Goal: Navigation & Orientation: Locate item on page

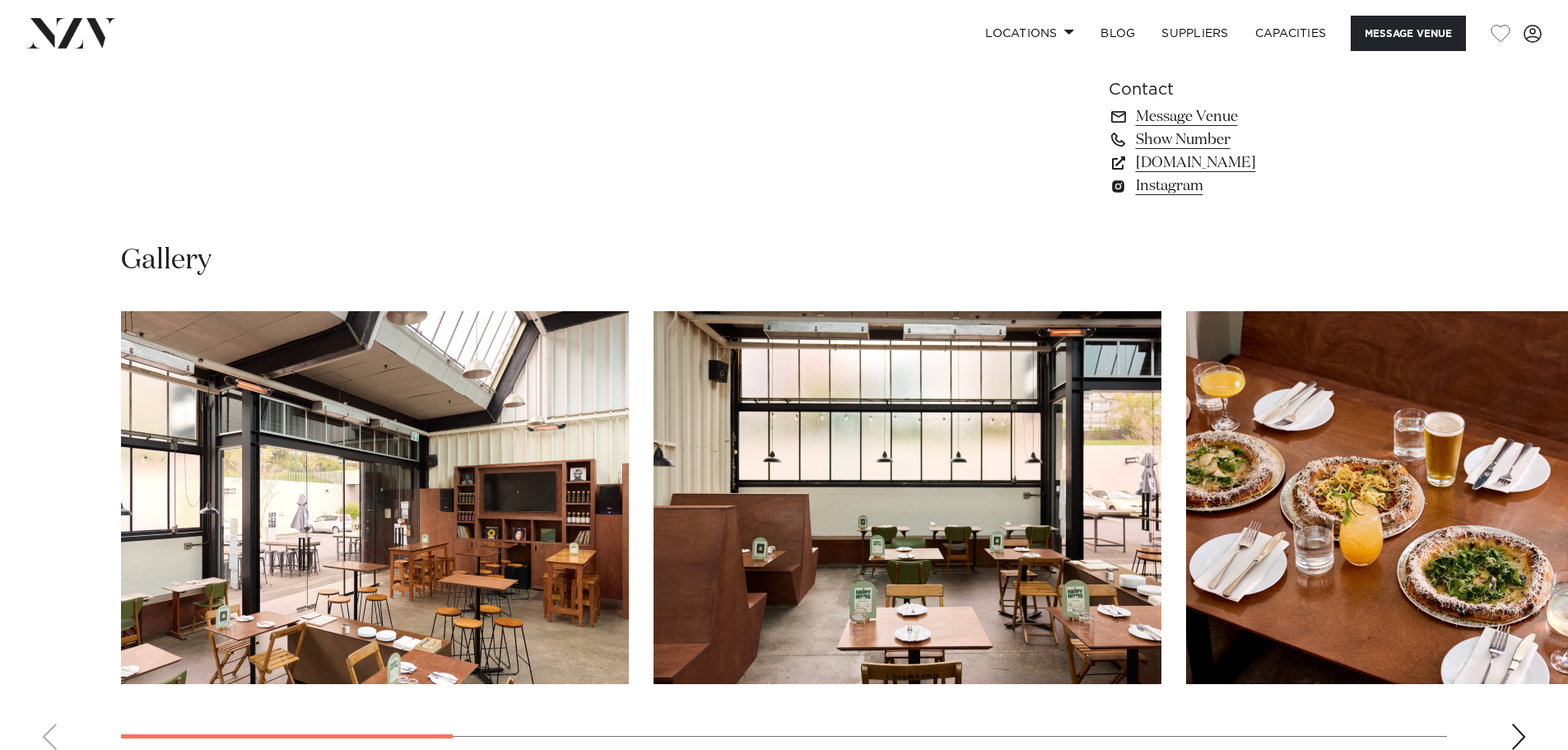
scroll to position [1645, 0]
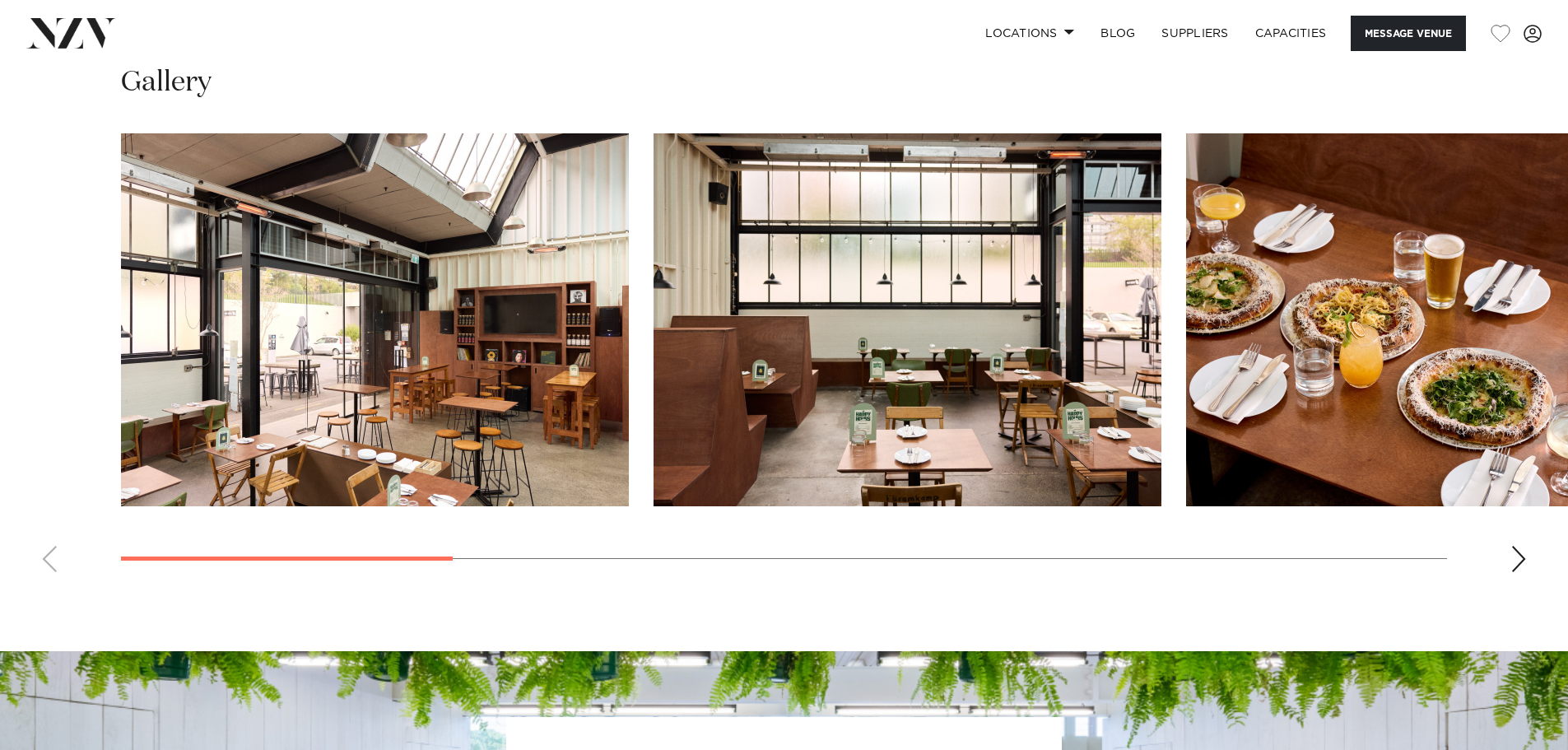
click at [503, 368] on img "1 / 10" at bounding box center [375, 320] width 508 height 373
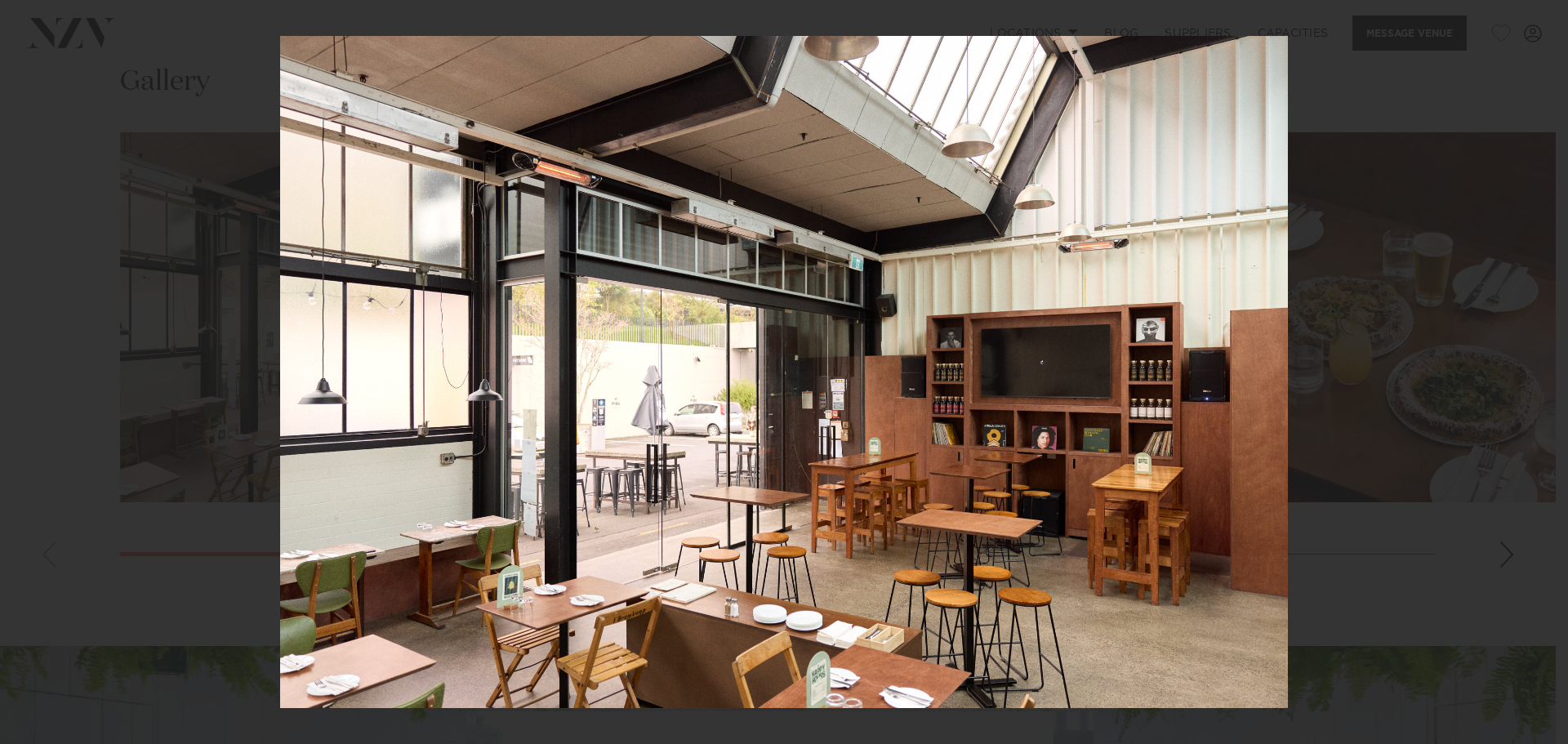
click at [1377, 620] on div at bounding box center [784, 372] width 1568 height 744
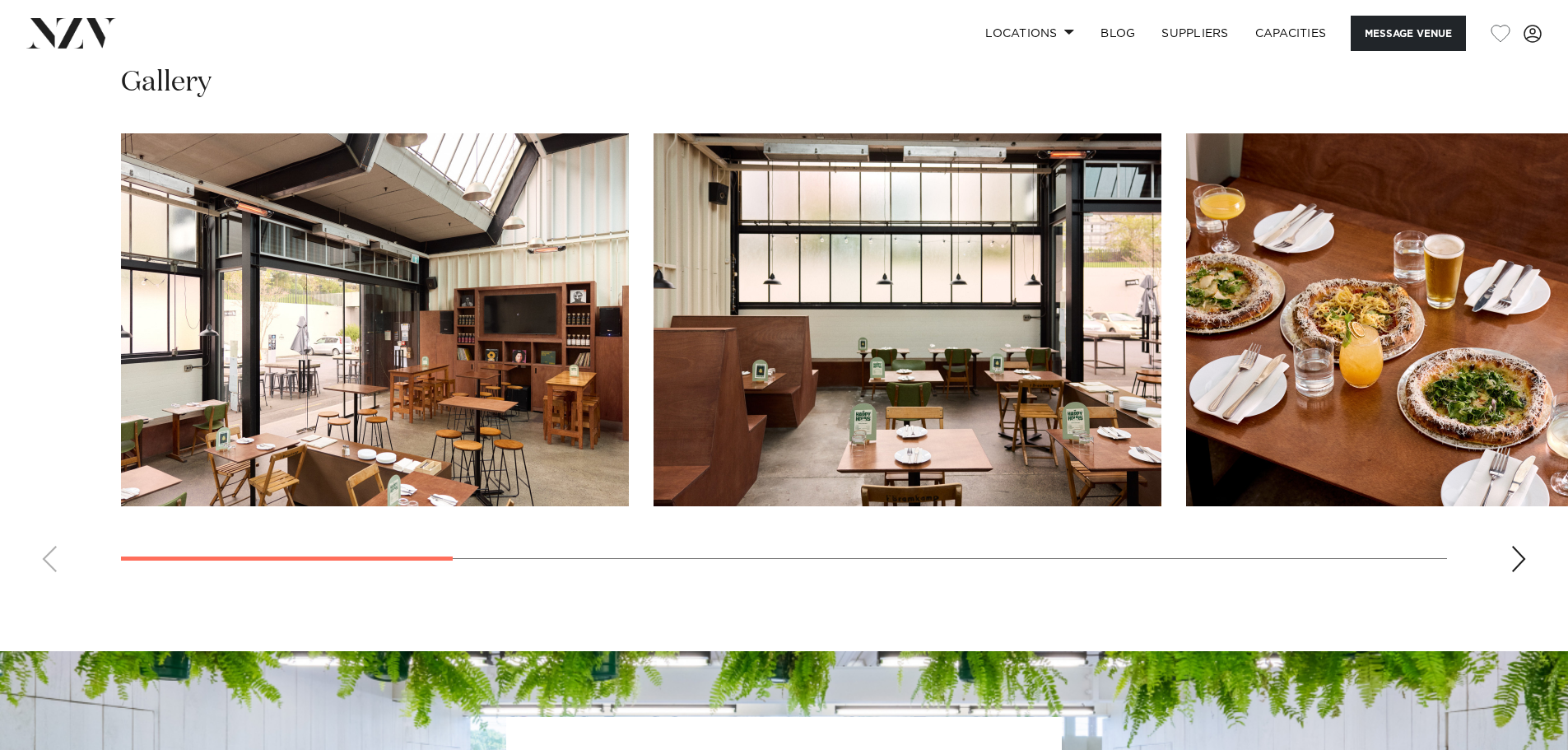
click at [1517, 567] on div "Next slide" at bounding box center [1517, 559] width 17 height 26
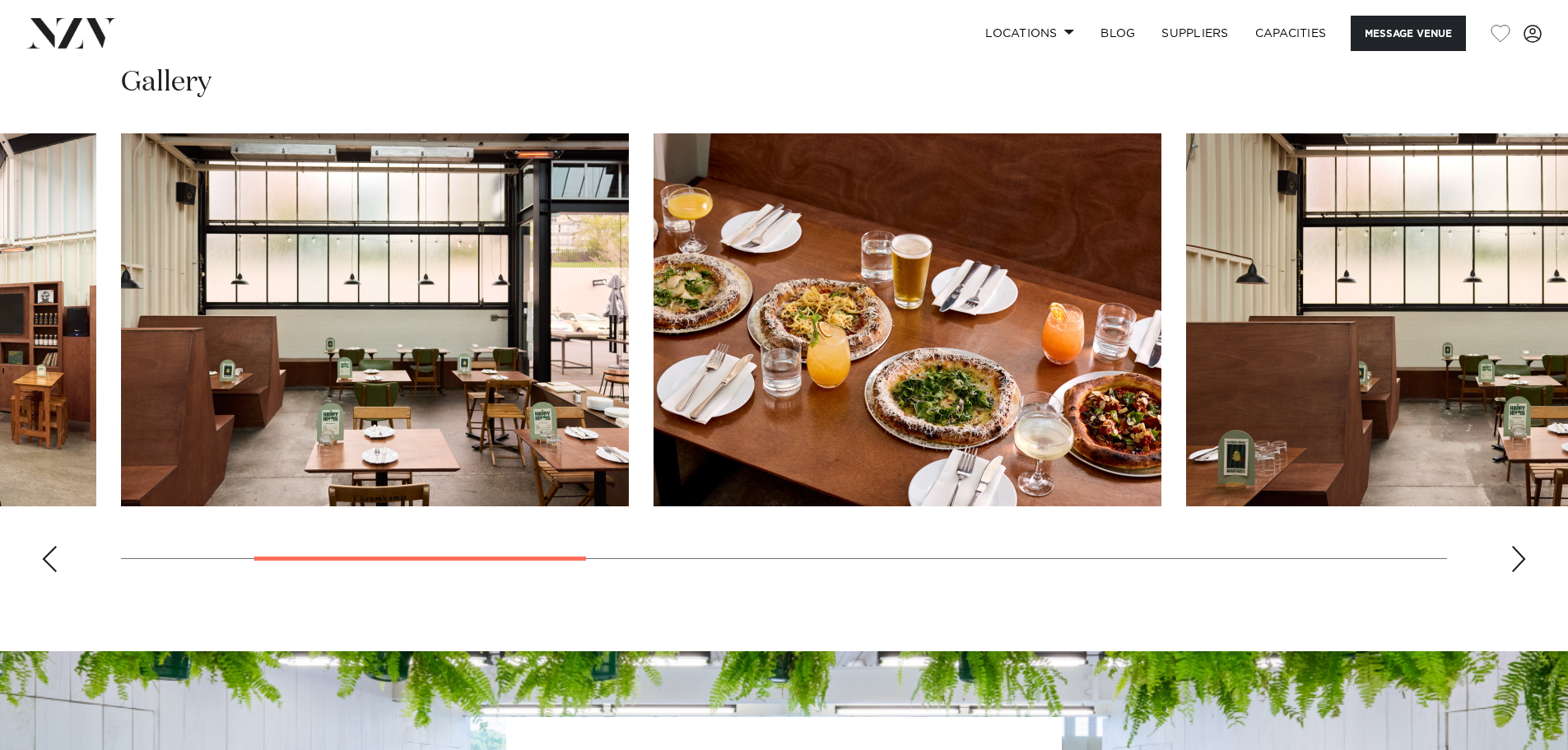
click at [1522, 564] on div "Next slide" at bounding box center [1517, 559] width 17 height 26
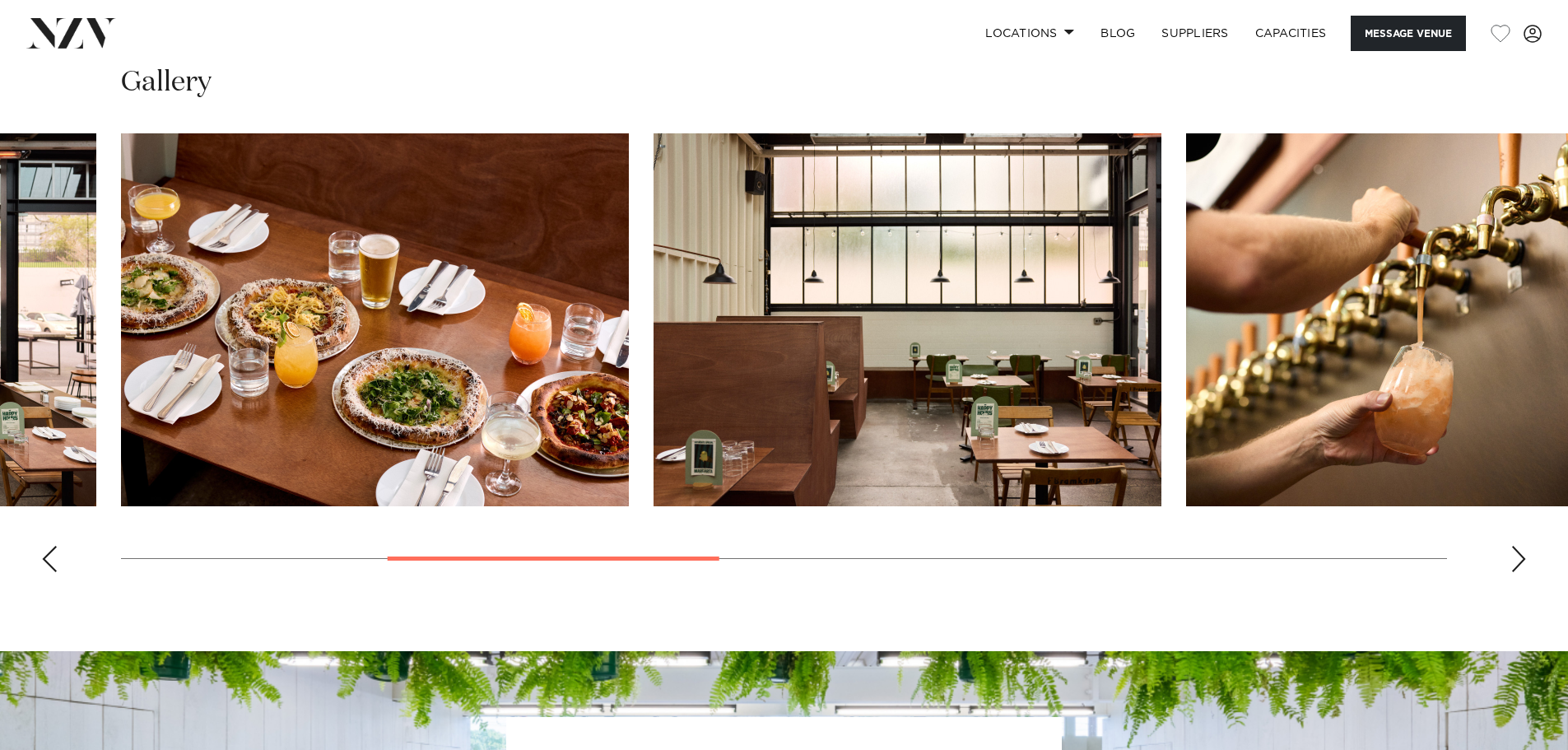
click at [1522, 564] on div "Next slide" at bounding box center [1517, 559] width 17 height 26
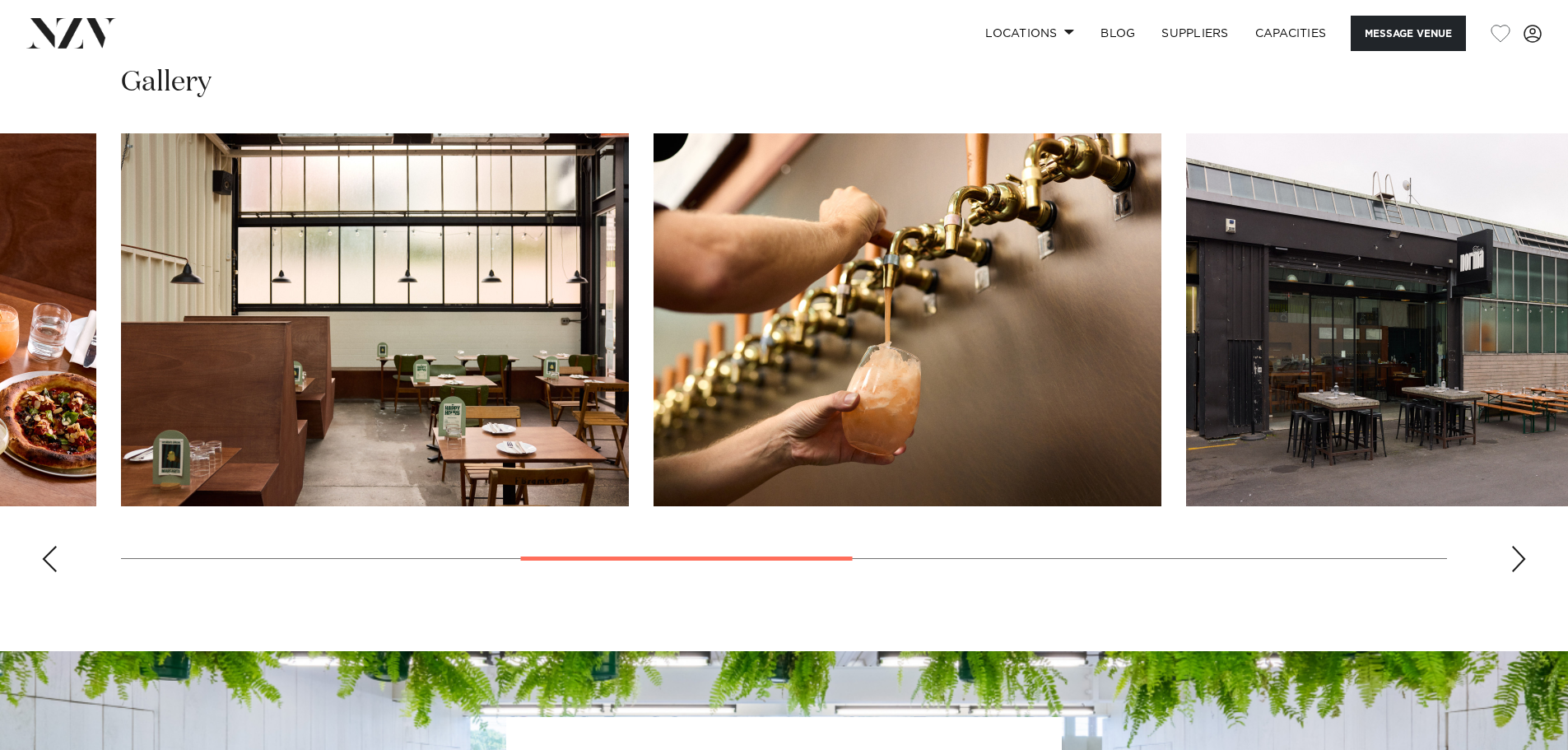
click at [1522, 564] on div "Next slide" at bounding box center [1517, 559] width 17 height 26
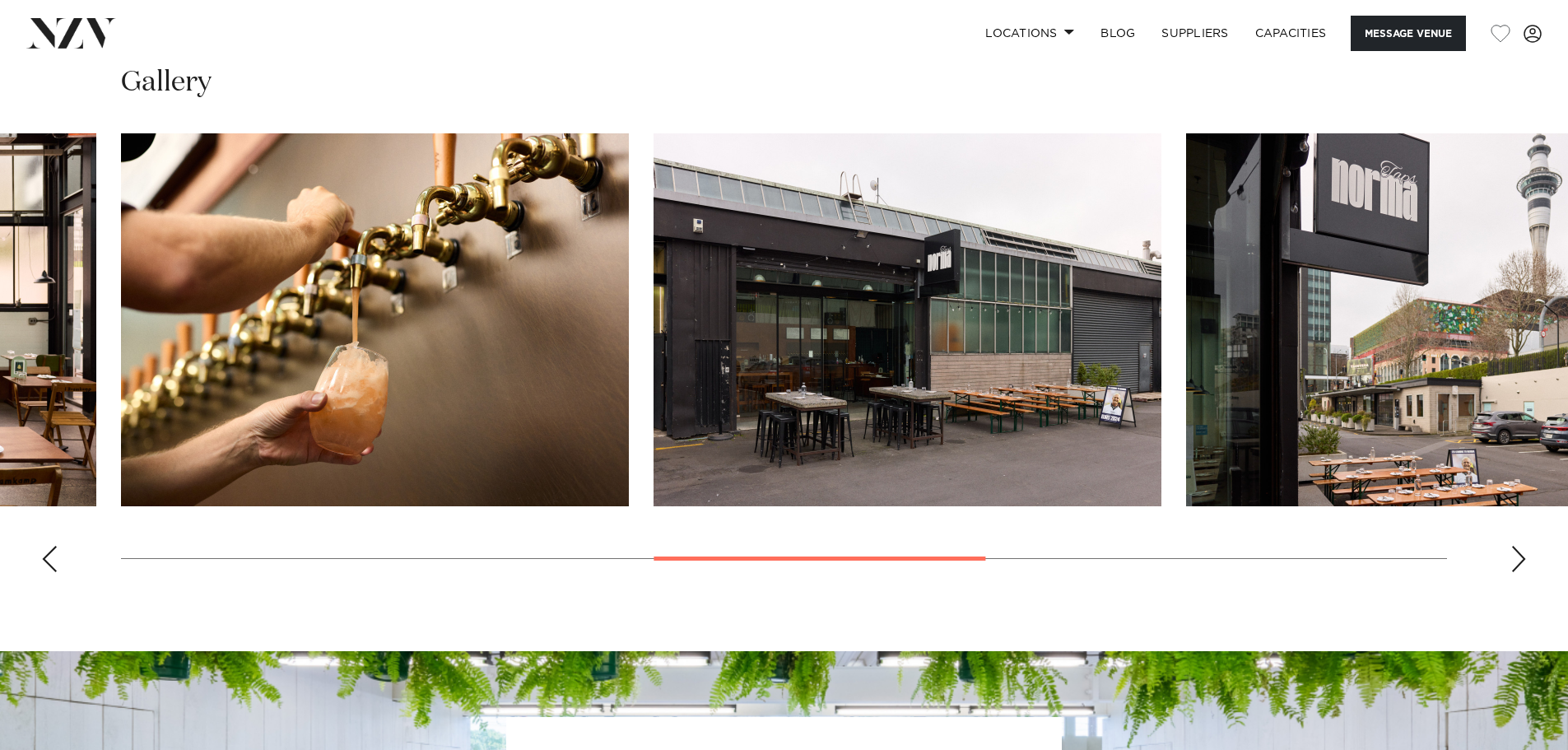
click at [1522, 564] on div "Next slide" at bounding box center [1517, 559] width 17 height 26
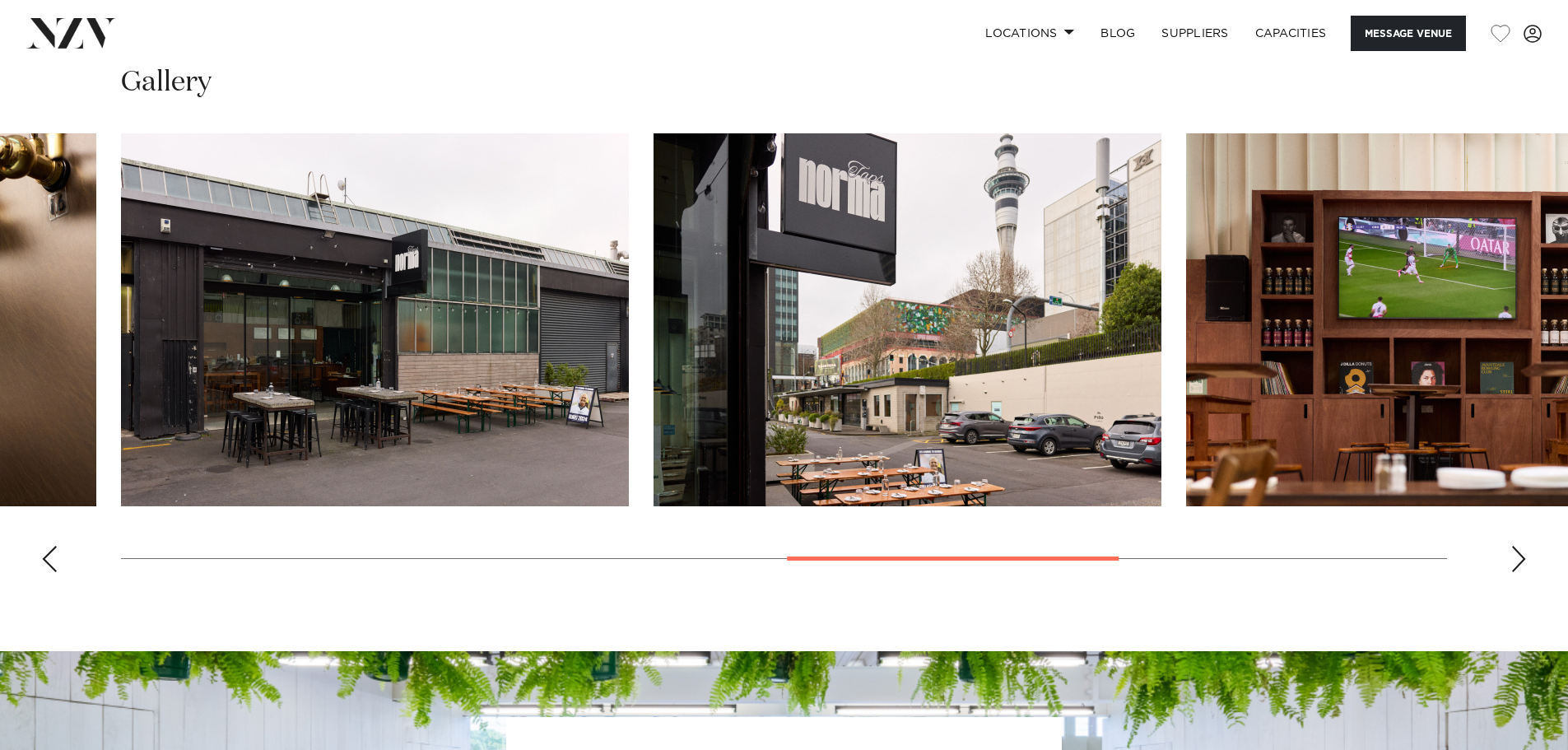
click at [1522, 564] on div "Next slide" at bounding box center [1517, 559] width 17 height 26
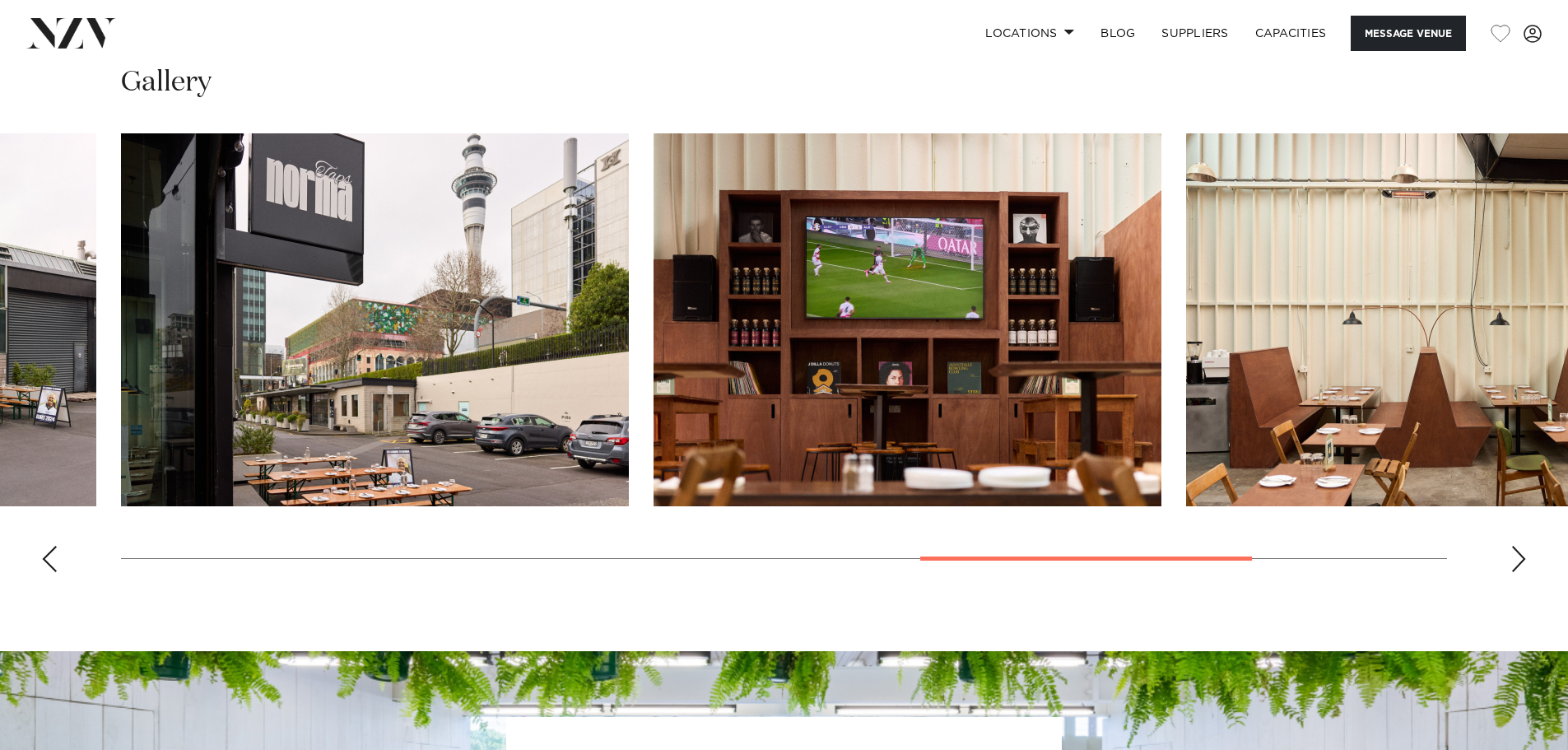
click at [1522, 564] on div "Next slide" at bounding box center [1517, 559] width 17 height 26
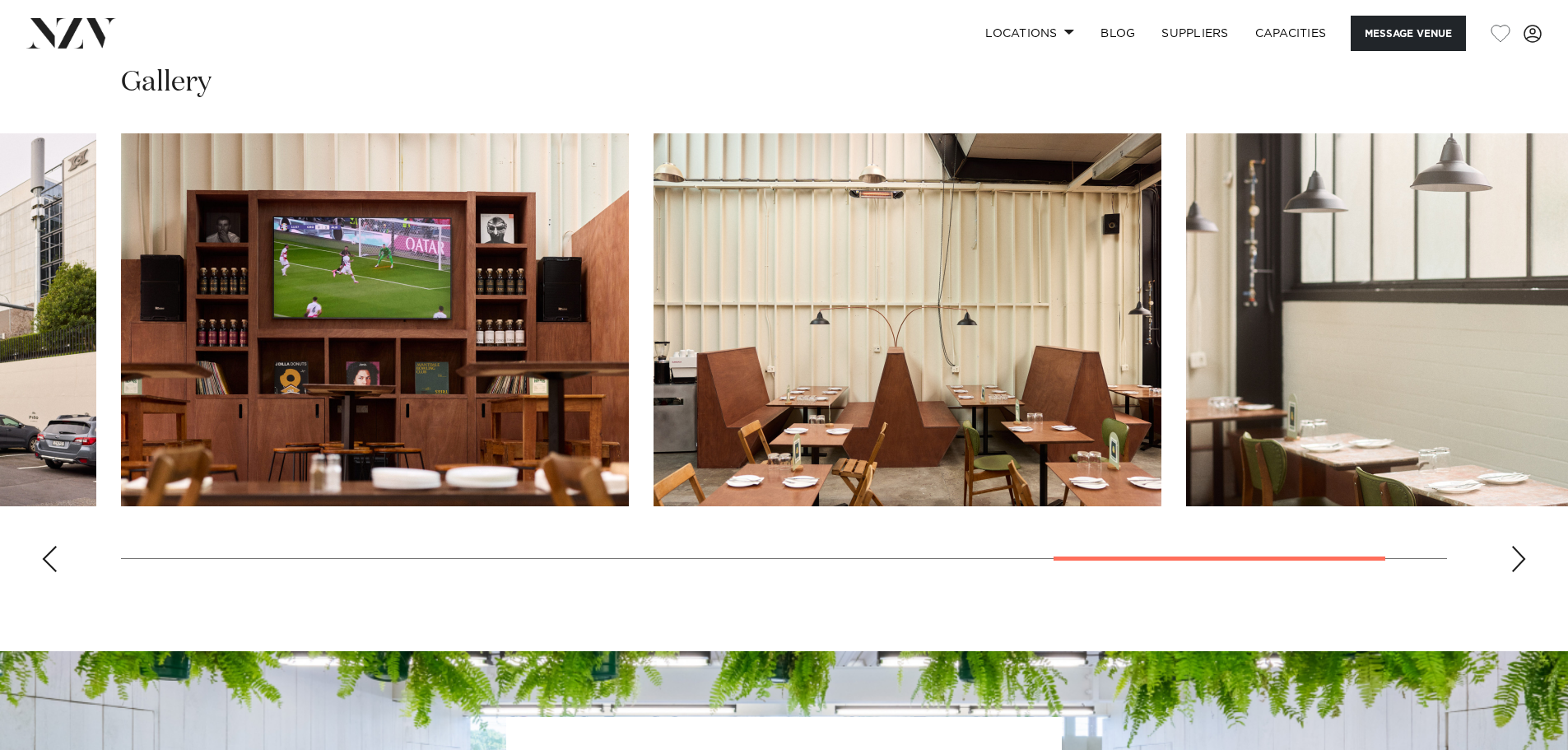
click at [1522, 564] on div "Next slide" at bounding box center [1517, 559] width 17 height 26
